Goal: Information Seeking & Learning: Find specific fact

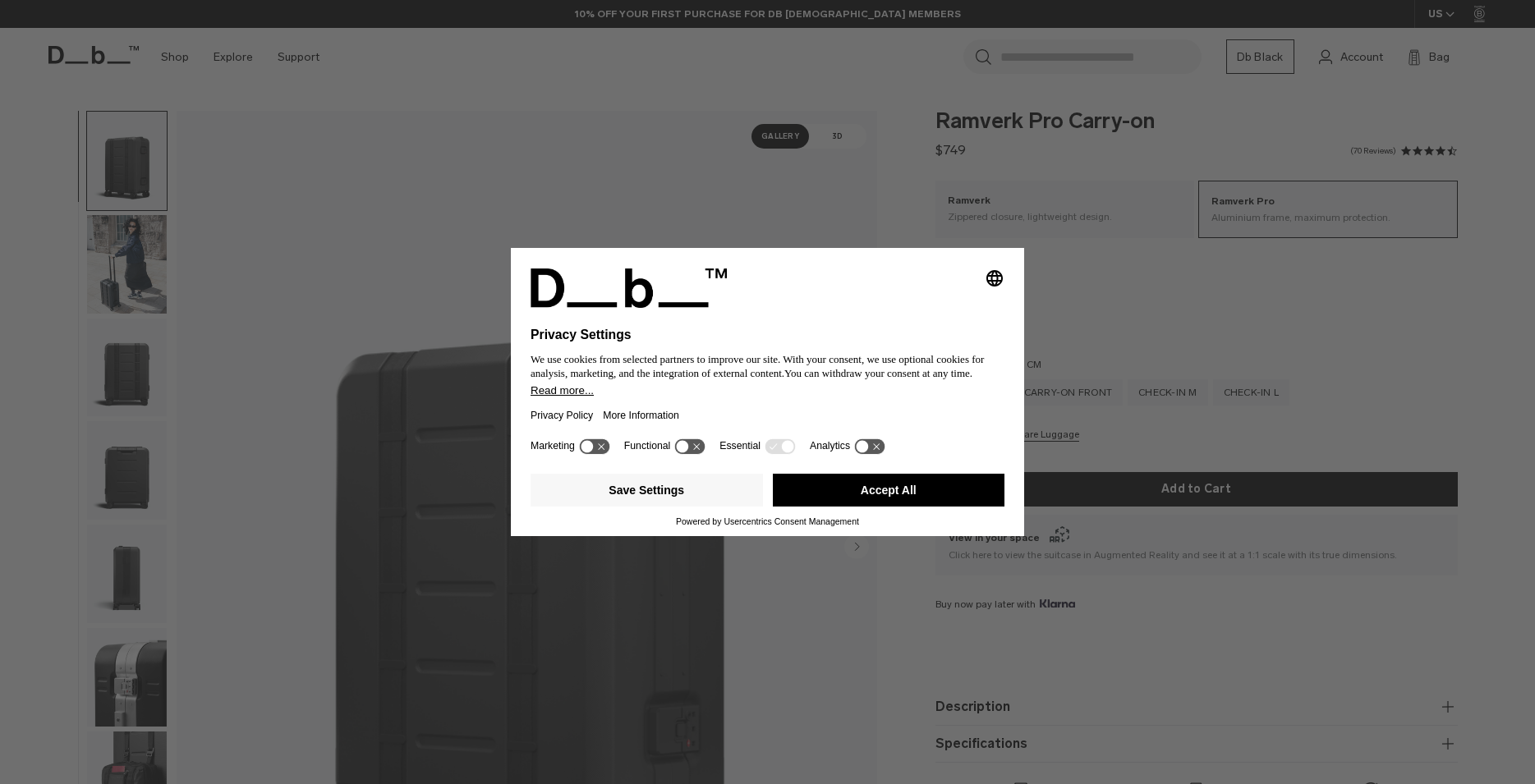
click at [1180, 333] on div "Selecting an option will immediately change the language Privacy Settings We us…" at bounding box center [768, 392] width 1535 height 784
click at [930, 497] on button "Accept All" at bounding box center [889, 490] width 233 height 33
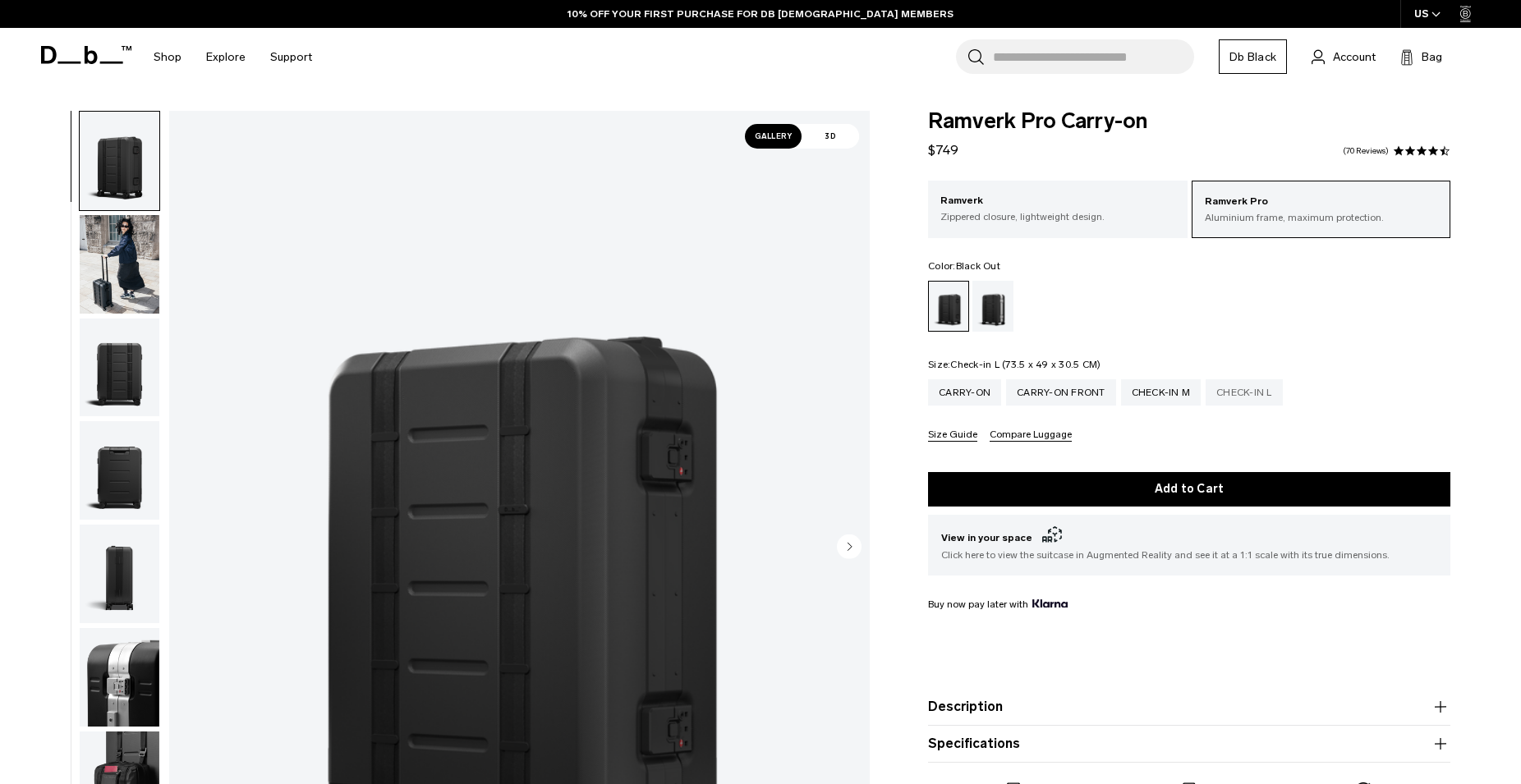
click at [1251, 388] on div "Check-in L" at bounding box center [1244, 392] width 78 height 26
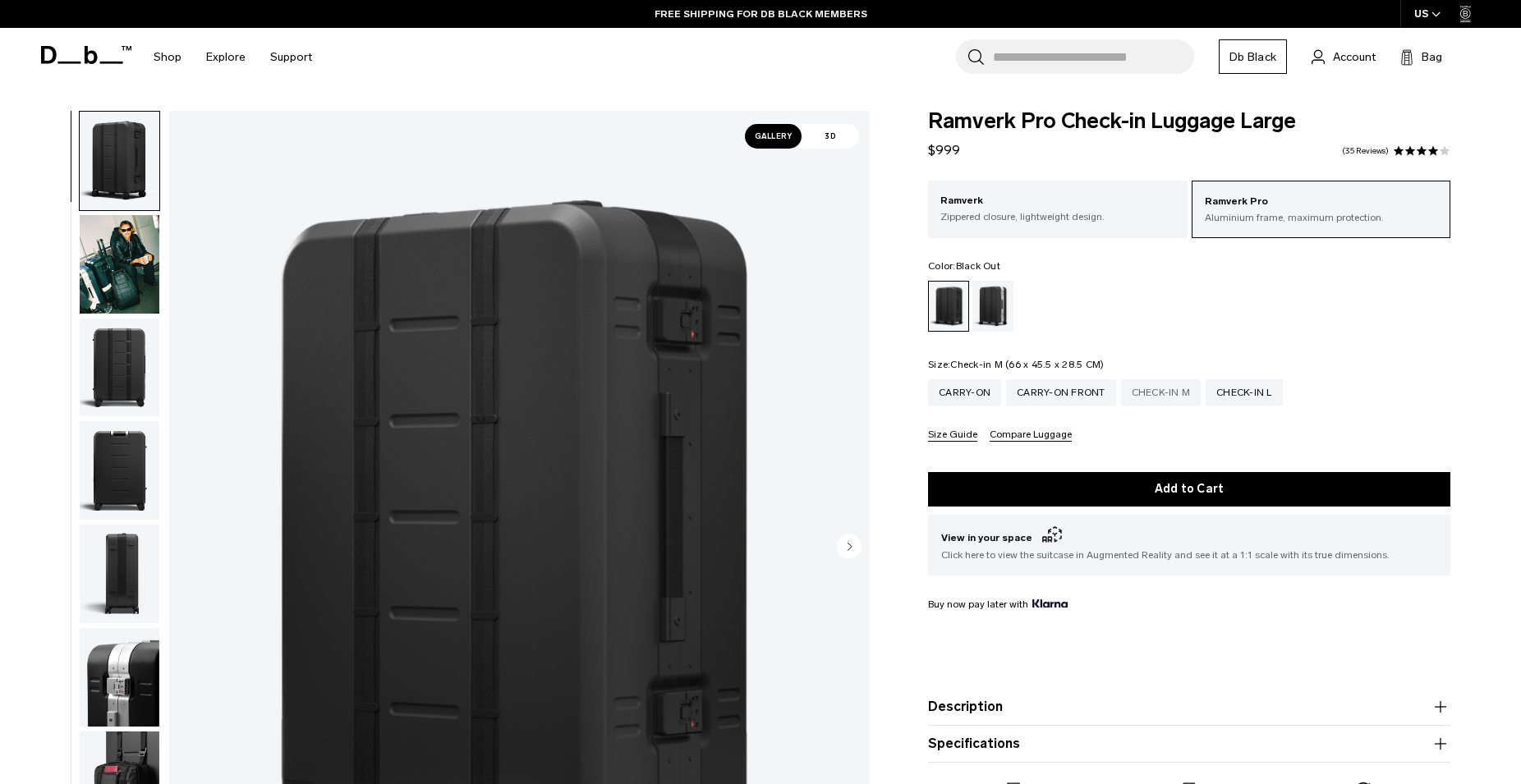
click at [1164, 387] on div "Check-in M" at bounding box center [1160, 392] width 80 height 26
click at [1251, 389] on div "Check-in L" at bounding box center [1244, 392] width 78 height 26
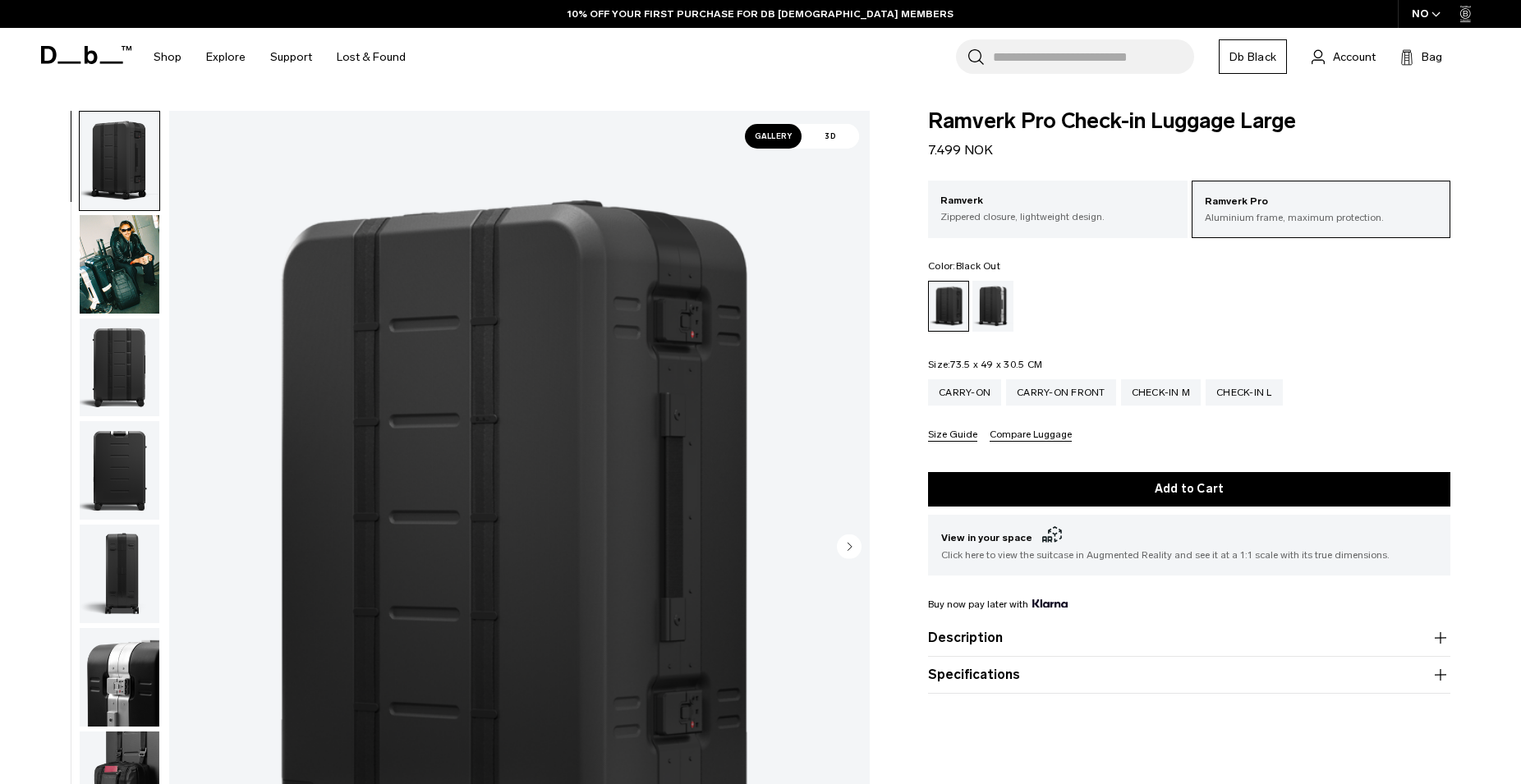
click at [1212, 354] on div "Ramverk Pro Aluminium frame, maximum protection. Ramverk Zippered closure, ligh…" at bounding box center [1188, 311] width 522 height 261
click at [1239, 396] on div "Check-in L" at bounding box center [1244, 392] width 78 height 26
click at [1240, 382] on div "Check-in L" at bounding box center [1244, 392] width 78 height 26
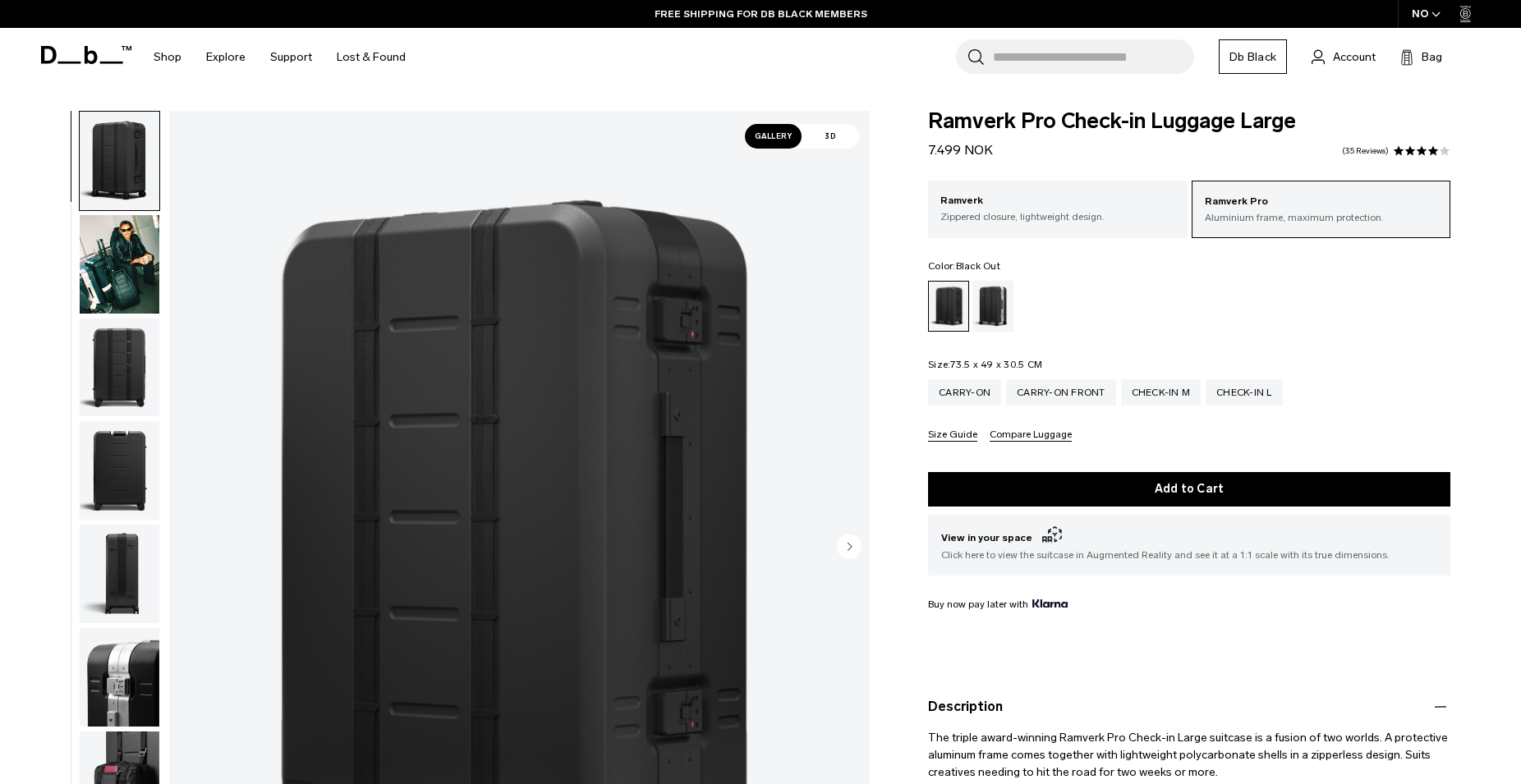
click at [957, 433] on button "Size Guide" at bounding box center [952, 435] width 49 height 13
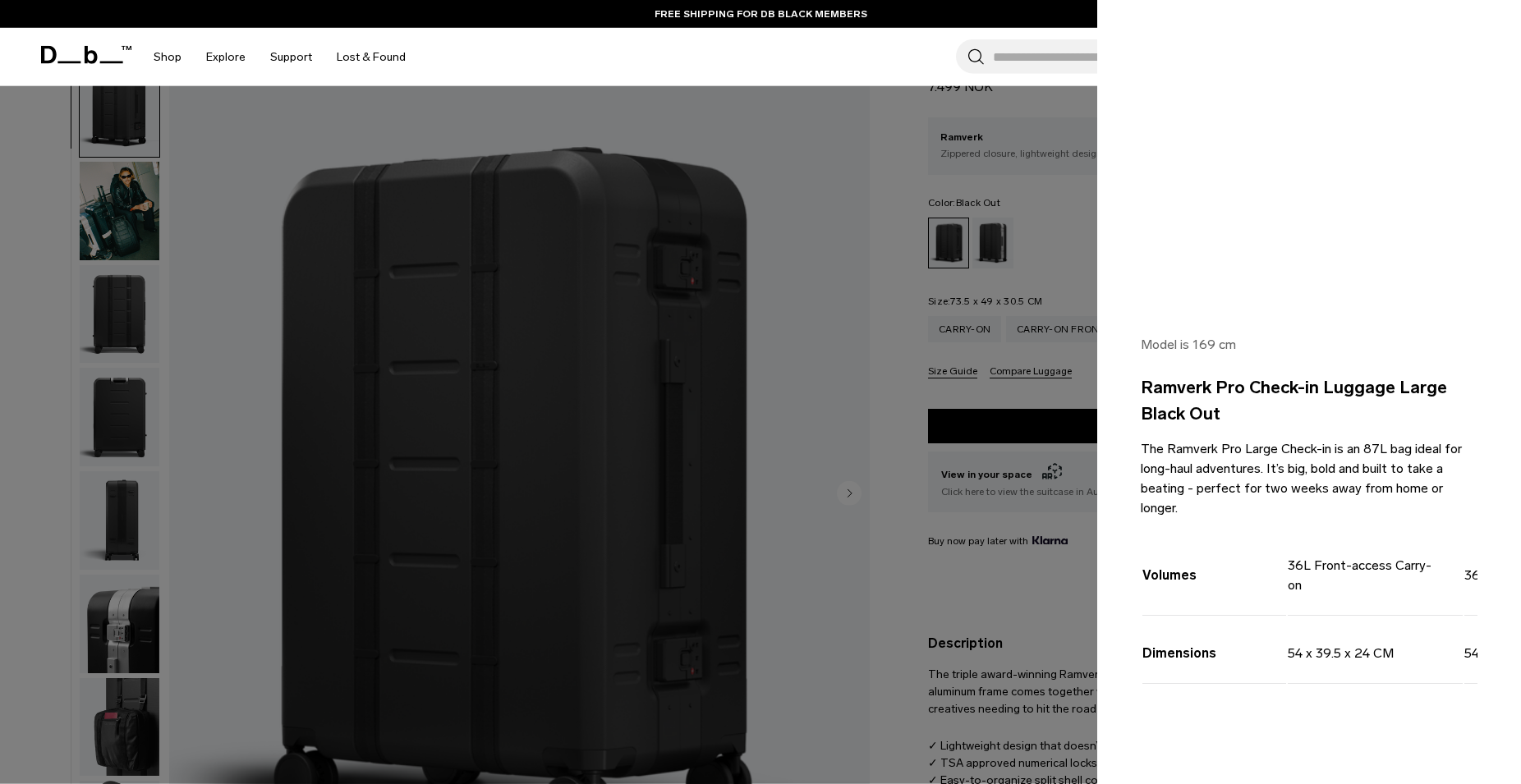
scroll to position [83, 0]
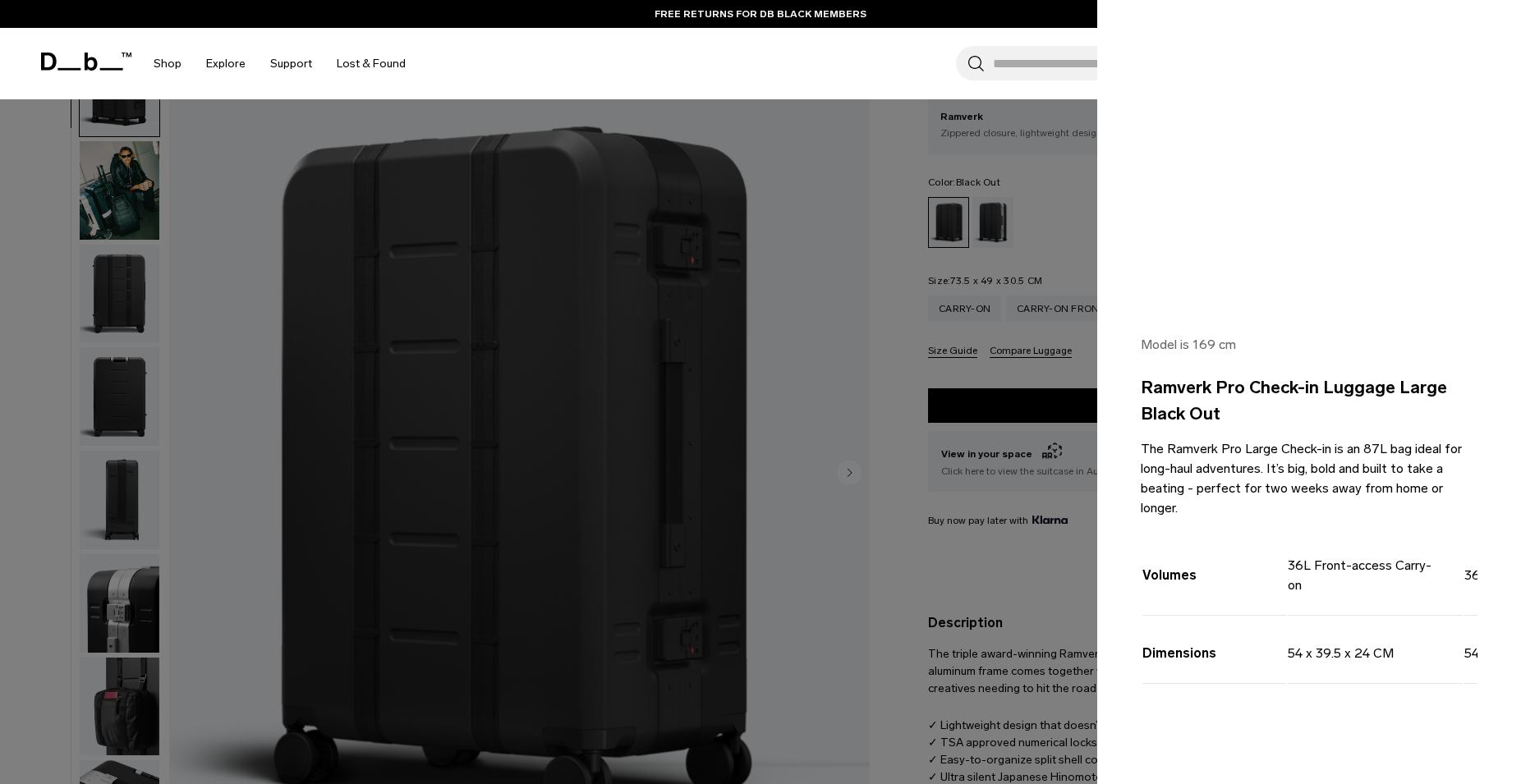
click at [1068, 196] on div at bounding box center [760, 392] width 1521 height 784
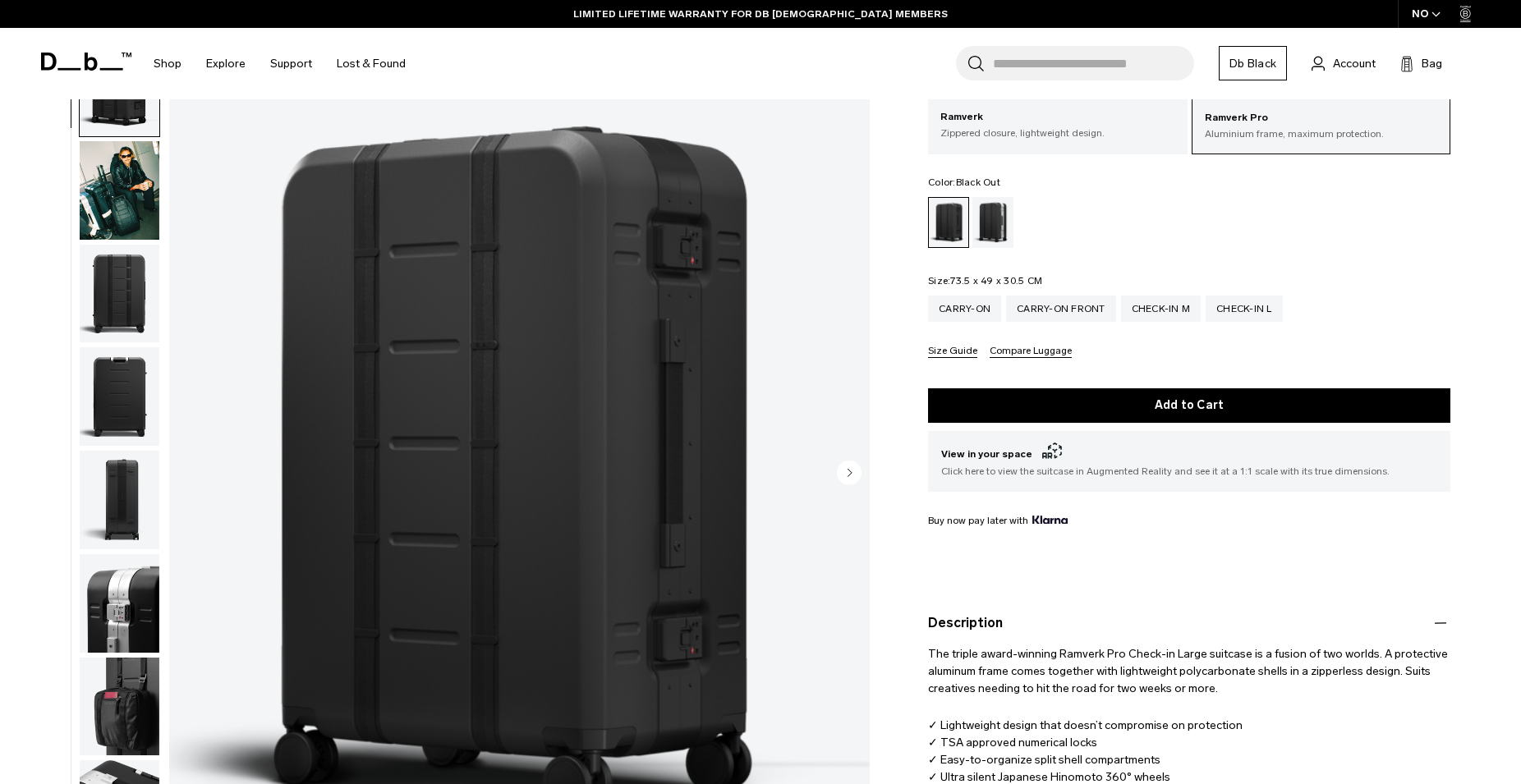
scroll to position [0, 0]
click at [945, 354] on button "Size Guide" at bounding box center [952, 352] width 49 height 13
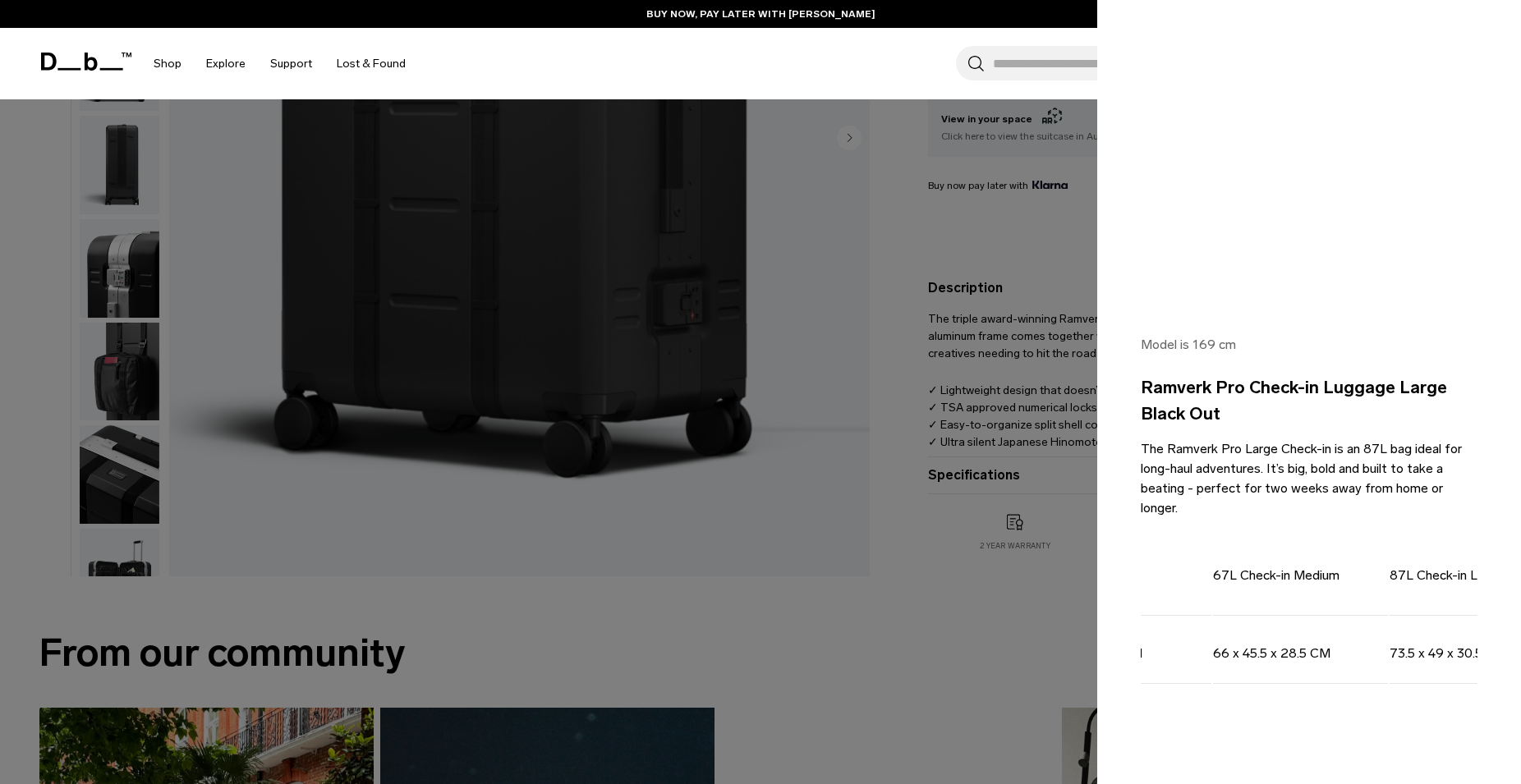
scroll to position [0, 502]
drag, startPoint x: 1450, startPoint y: 642, endPoint x: 1319, endPoint y: 567, distance: 151.0
click at [1319, 567] on tbody "Volumes 36L Front-access Carry-on 36L Carry-on 67L Check-in Medium 87L Check-in…" at bounding box center [1065, 606] width 821 height 154
click at [1330, 553] on td "87L Check-in Large" at bounding box center [1402, 572] width 146 height 86
drag, startPoint x: 1318, startPoint y: 559, endPoint x: 1448, endPoint y: 560, distance: 130.0
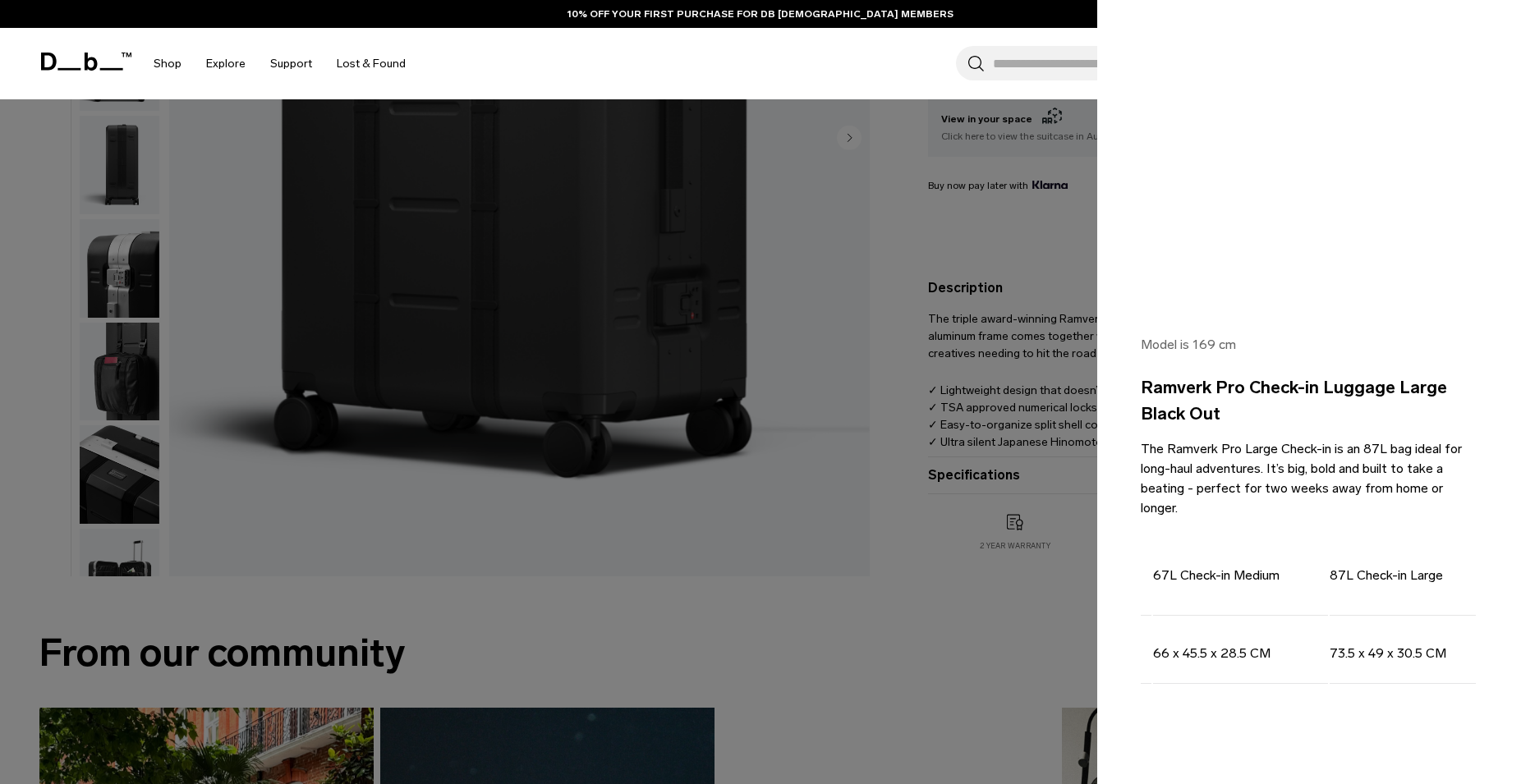
click at [1448, 560] on td "87L Check-in Large" at bounding box center [1402, 572] width 146 height 86
copy td "87L Check-in Large"
drag, startPoint x: 1435, startPoint y: 644, endPoint x: 1294, endPoint y: 642, distance: 141.0
click at [1294, 642] on tr "Dimensions 54 x 39.5 x 24 CM 54 x 39.5 x 23 CM 66 x 45.5 x 28.5 CM 73.5 x 49 x …" at bounding box center [1065, 650] width 821 height 67
copy tr "73.5 x 49 x 30.5 CM"
